Goal: Navigation & Orientation: Find specific page/section

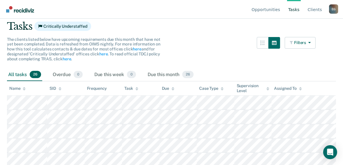
scroll to position [31, 0]
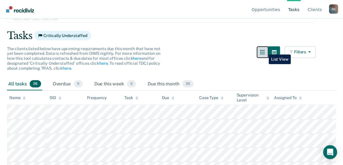
click at [264, 50] on icon "button" at bounding box center [262, 52] width 5 height 5
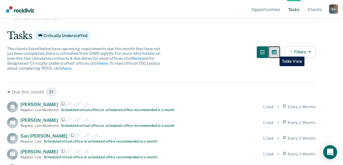
click at [275, 52] on icon "button" at bounding box center [274, 52] width 5 height 5
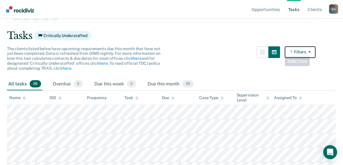
click at [294, 51] on icon "button" at bounding box center [291, 52] width 4 height 4
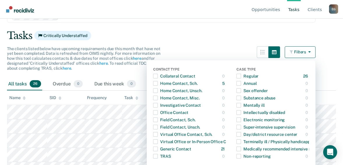
click at [218, 35] on div "Tasks Critically Understaffed" at bounding box center [171, 36] width 329 height 12
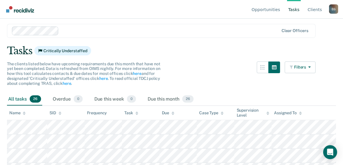
scroll to position [8, 0]
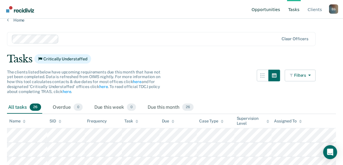
click at [271, 10] on link "Opportunities" at bounding box center [265, 9] width 31 height 19
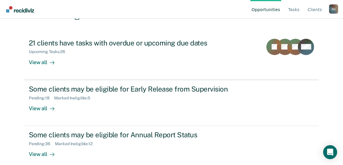
scroll to position [59, 0]
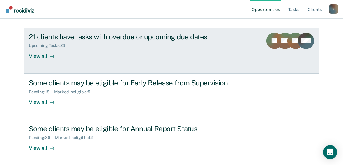
click at [44, 55] on div "View all" at bounding box center [45, 53] width 33 height 11
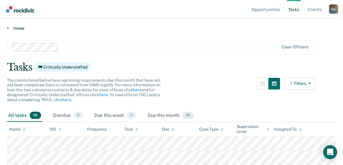
click at [23, 28] on link "Home" at bounding box center [171, 28] width 329 height 5
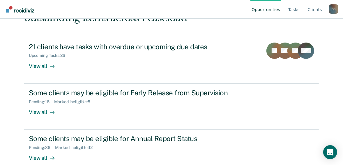
scroll to position [59, 0]
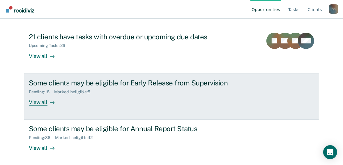
click at [133, 85] on div "Some clients may be eligible for Early Release from Supervision" at bounding box center [131, 83] width 204 height 8
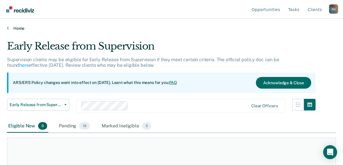
click at [24, 26] on link "Home" at bounding box center [171, 28] width 329 height 5
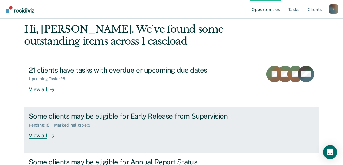
scroll to position [59, 0]
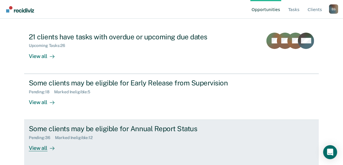
click at [137, 135] on div "Pending : 36 Marked Ineligible : 12" at bounding box center [131, 136] width 204 height 7
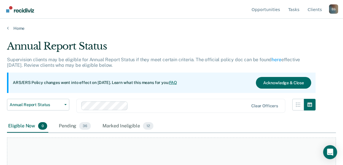
click at [333, 11] on div "E G" at bounding box center [333, 8] width 9 height 9
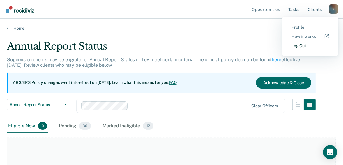
click at [299, 46] on link "Log Out" at bounding box center [310, 45] width 38 height 5
